Goal: Obtain resource: Download file/media

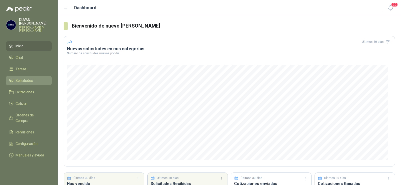
click at [27, 80] on span "Solicitudes" at bounding box center [24, 81] width 17 height 6
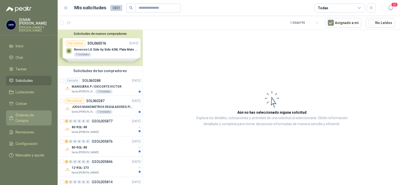
click at [28, 112] on link "Órdenes de Compra" at bounding box center [29, 118] width 46 height 15
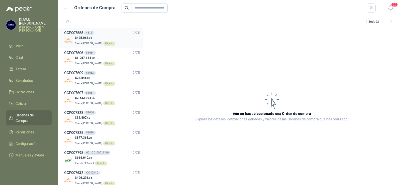
click at [76, 33] on h3 "OCP007885" at bounding box center [73, 33] width 19 height 6
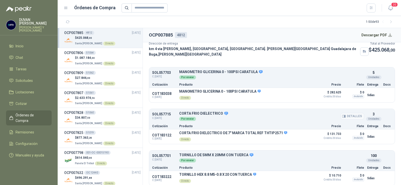
scroll to position [27, 0]
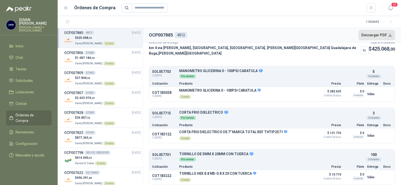
click at [382, 36] on button "Descargar PDF" at bounding box center [377, 35] width 37 height 10
click at [20, 79] on span "Solicitudes" at bounding box center [24, 81] width 17 height 6
